Goal: Information Seeking & Learning: Learn about a topic

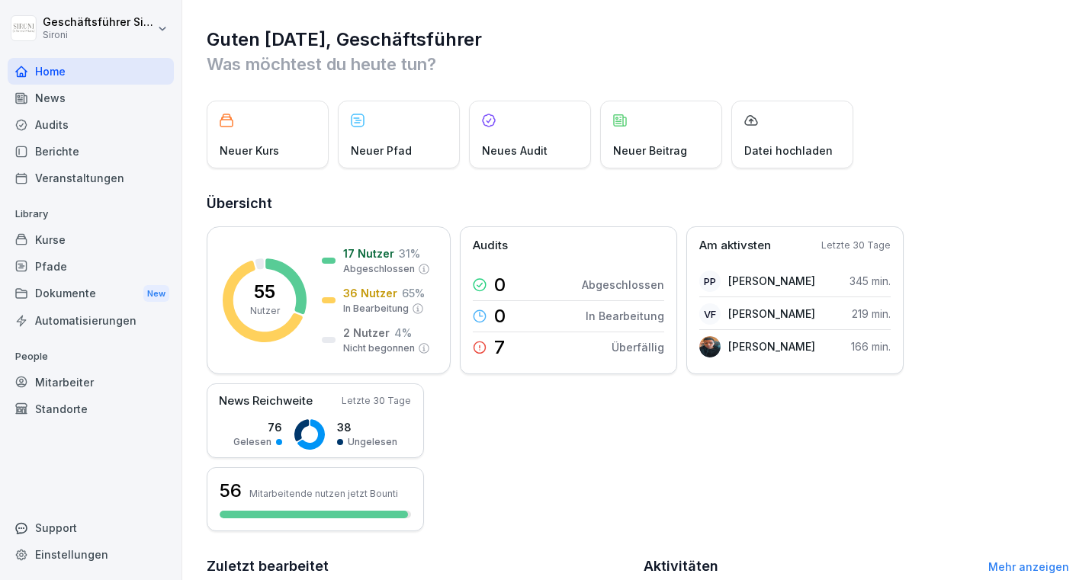
scroll to position [351, 0]
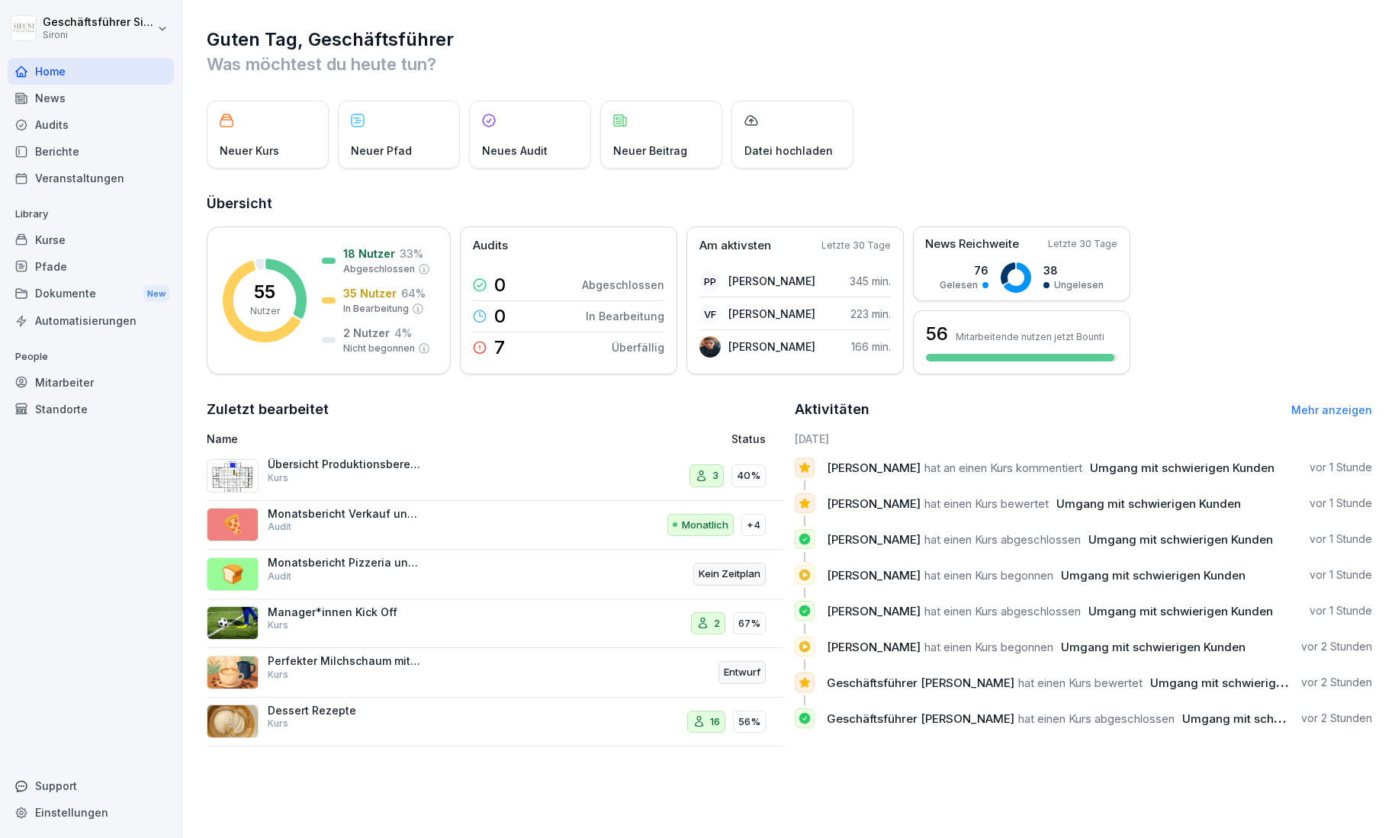
click at [82, 236] on div "Kurse" at bounding box center [91, 240] width 166 height 27
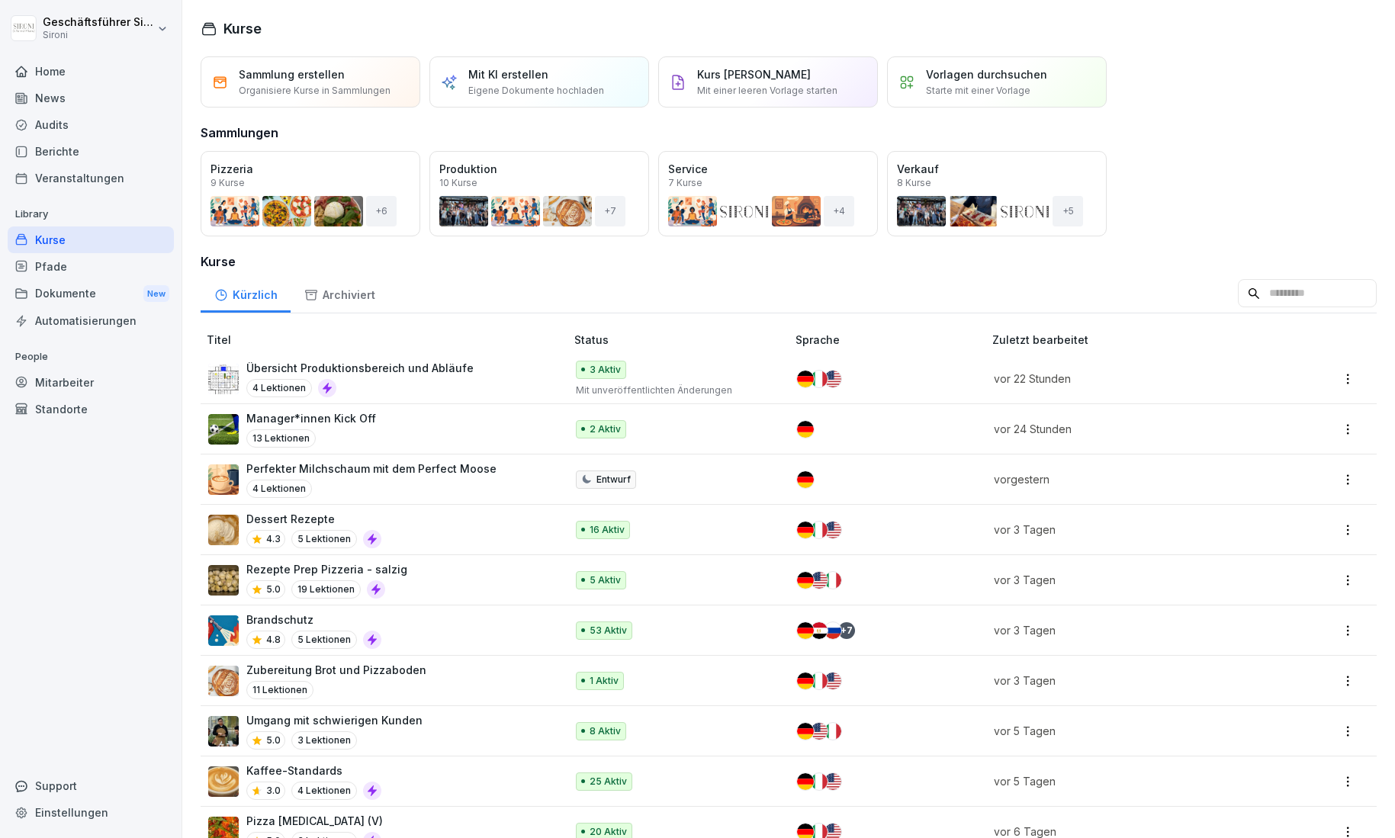
click at [1091, 304] on input at bounding box center [1307, 293] width 139 height 29
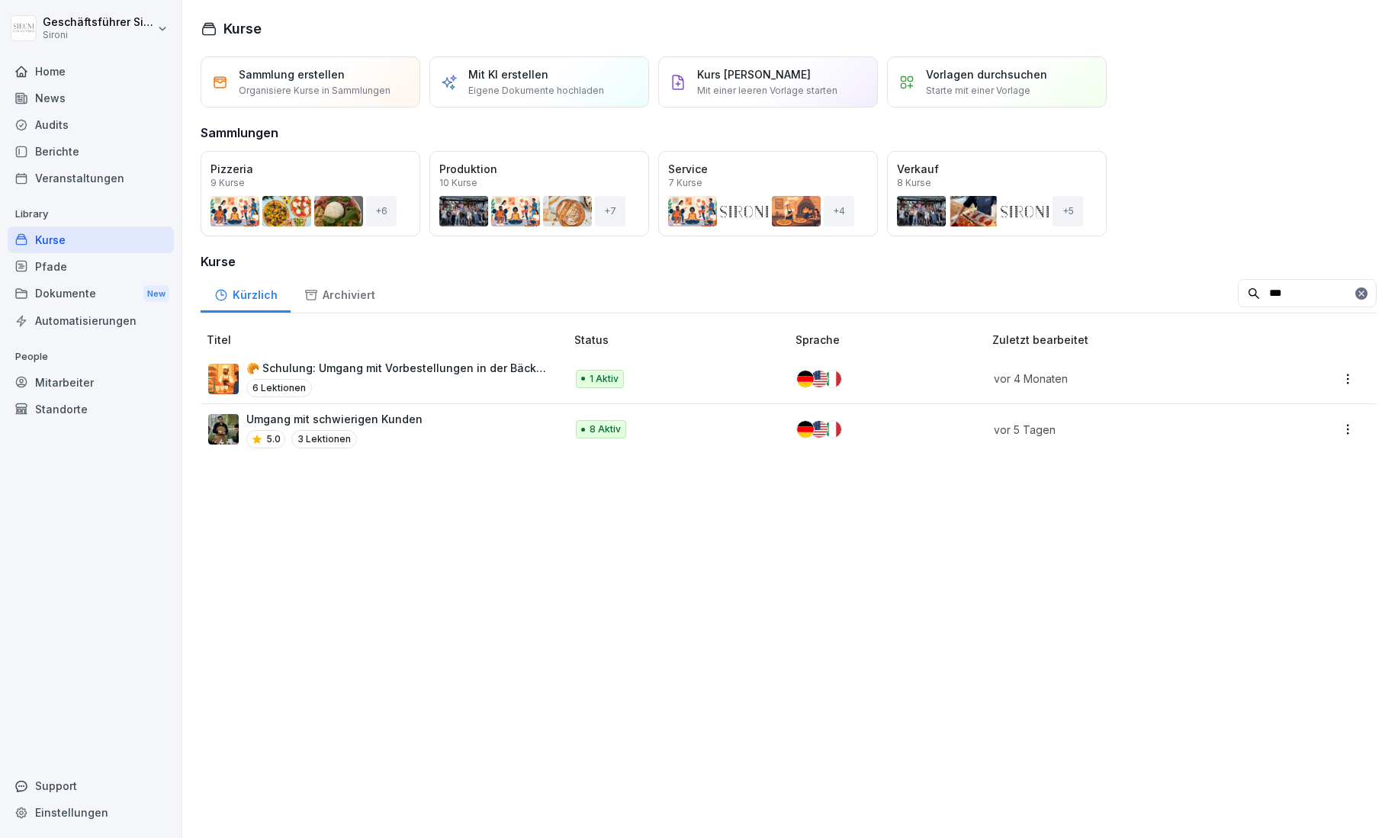
type input "***"
click at [448, 421] on div "Umgang mit schwierigen Kunden 5.0 3 Lektionen" at bounding box center [379, 429] width 342 height 37
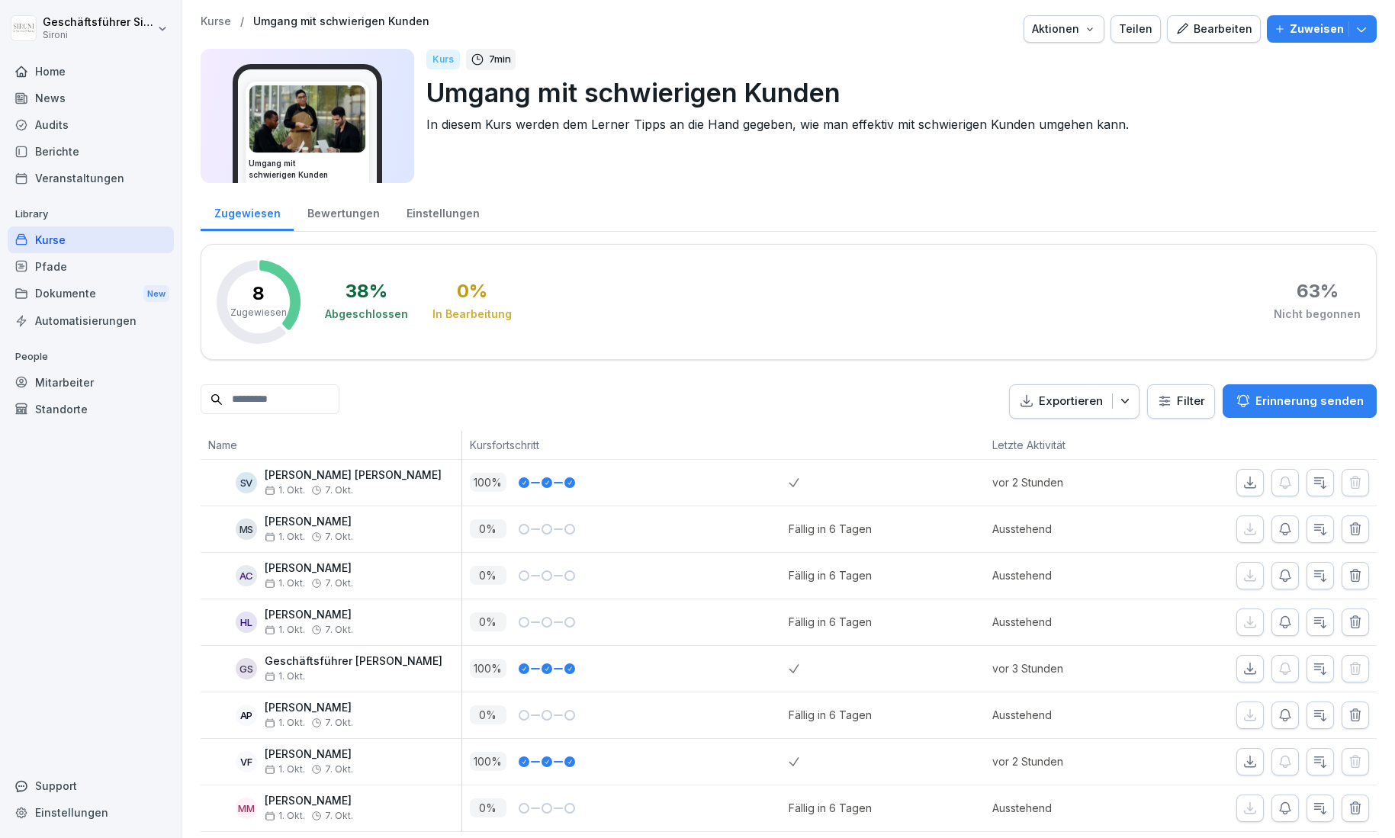
click at [342, 212] on div "Bewertungen" at bounding box center [343, 211] width 99 height 39
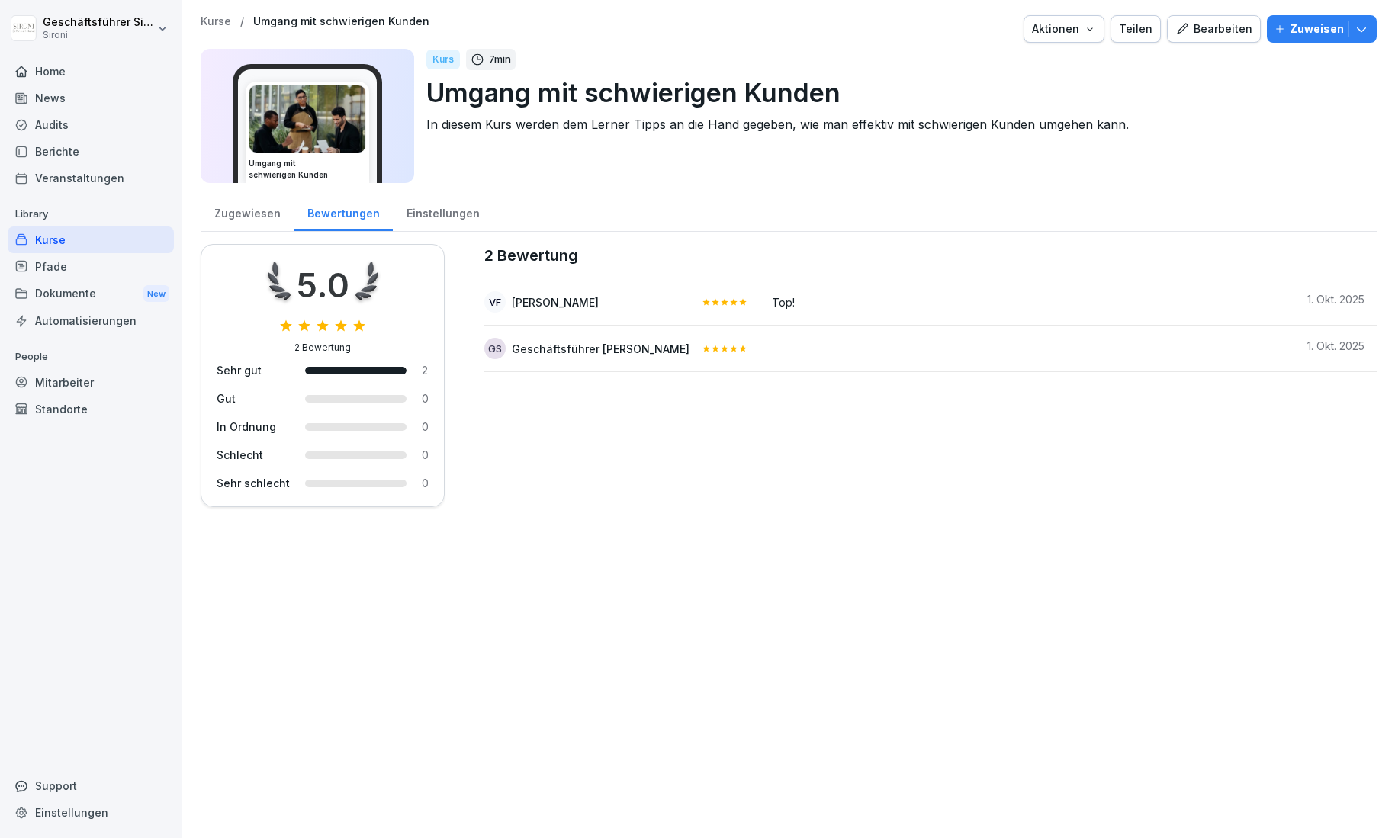
click at [264, 211] on div "Zugewiesen" at bounding box center [247, 211] width 93 height 39
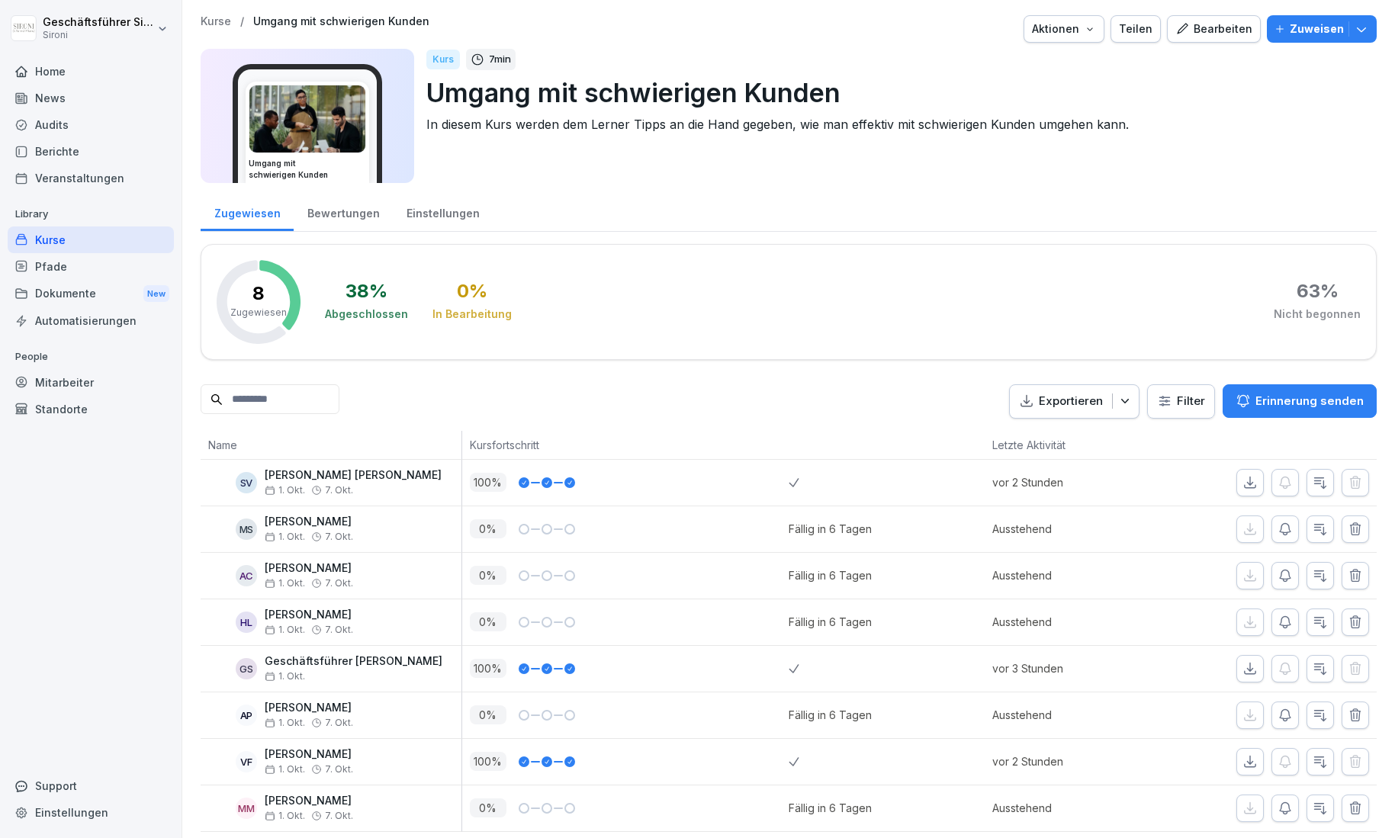
scroll to position [9, 0]
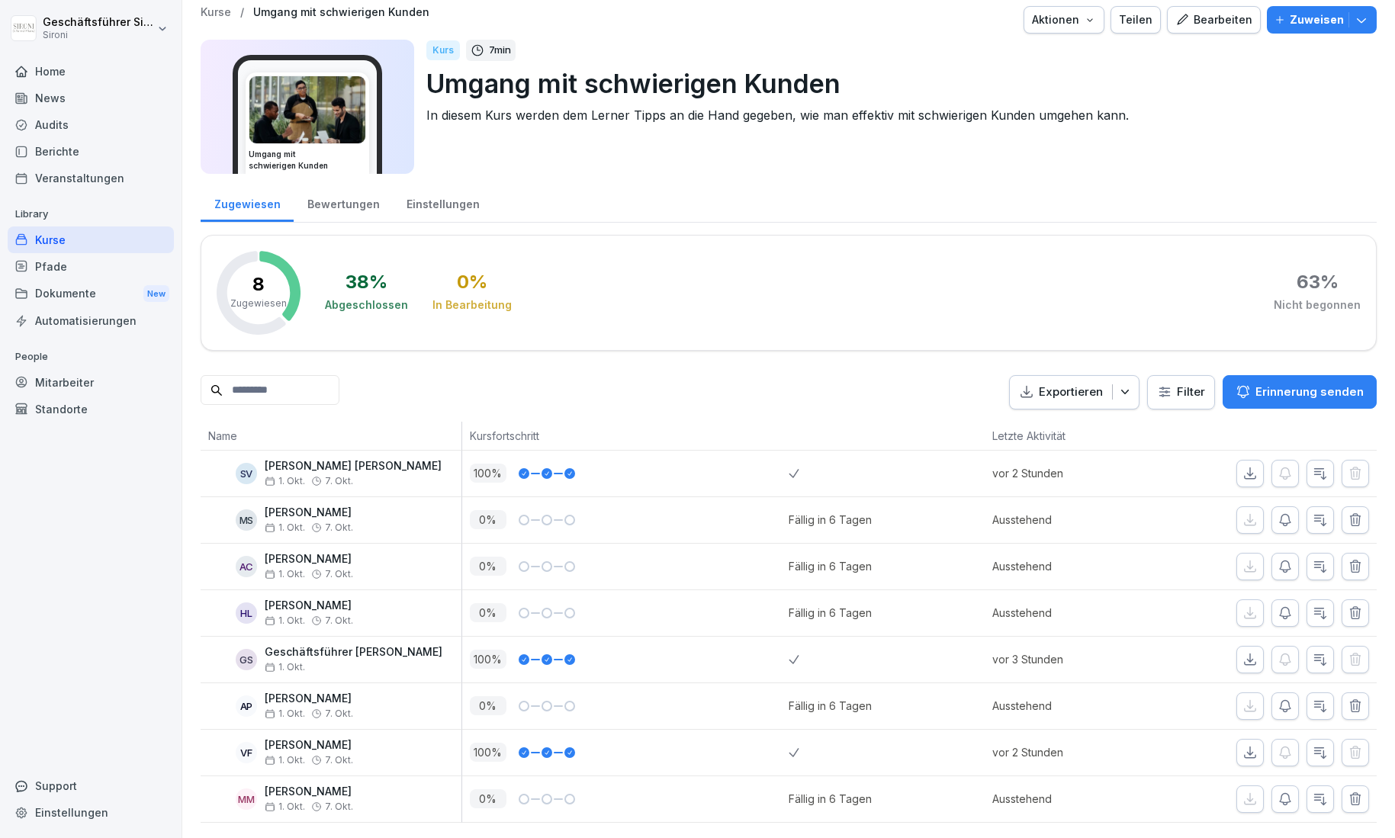
click at [56, 70] on div "Home" at bounding box center [91, 71] width 166 height 27
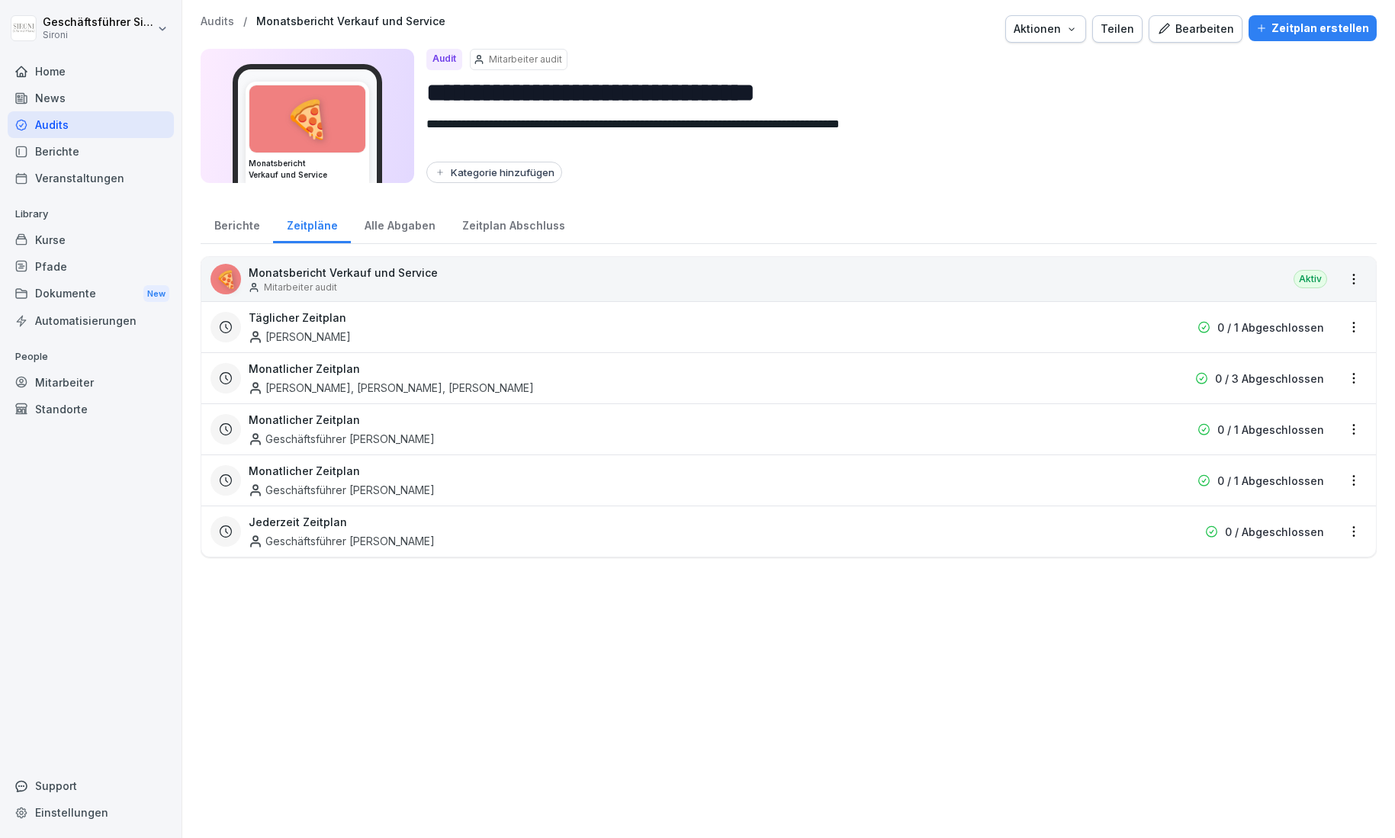
click at [37, 66] on div "Home" at bounding box center [91, 71] width 166 height 27
